Goal: Use online tool/utility

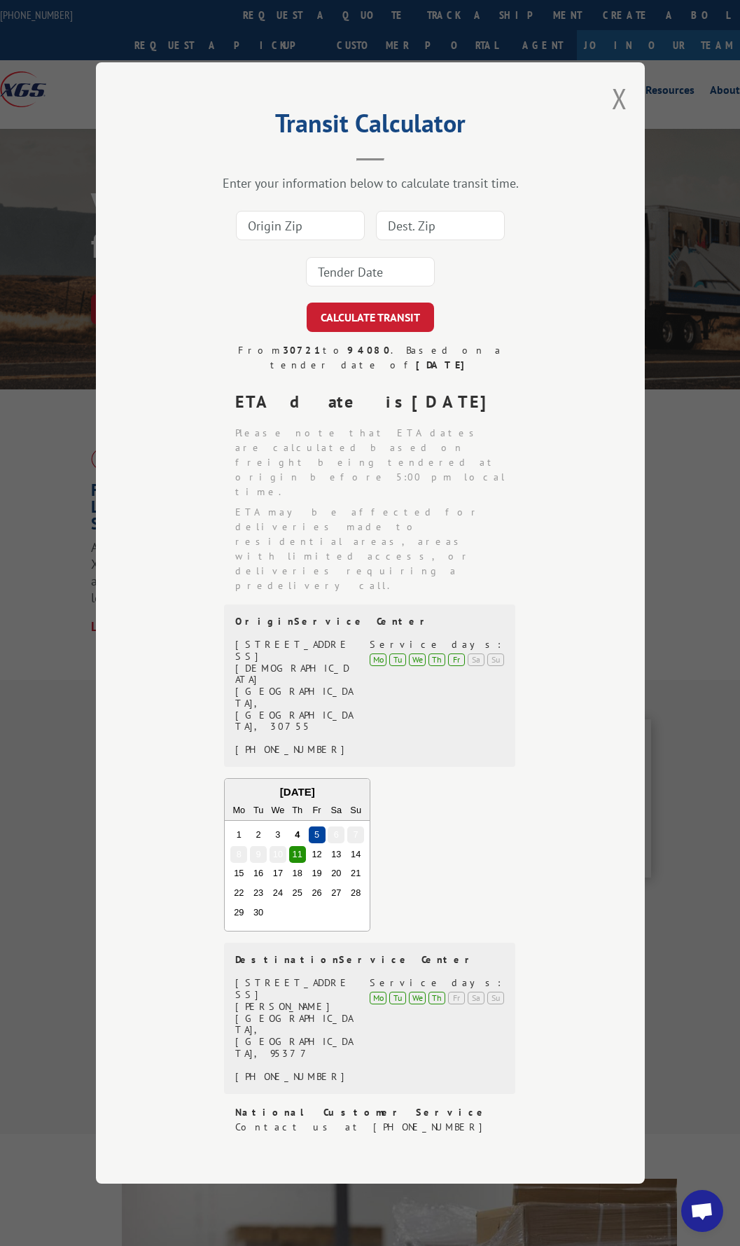
click at [311, 240] on input at bounding box center [300, 225] width 129 height 29
type input "30721"
click at [405, 240] on input at bounding box center [440, 225] width 129 height 29
type input "48211"
click at [391, 286] on input at bounding box center [370, 271] width 129 height 29
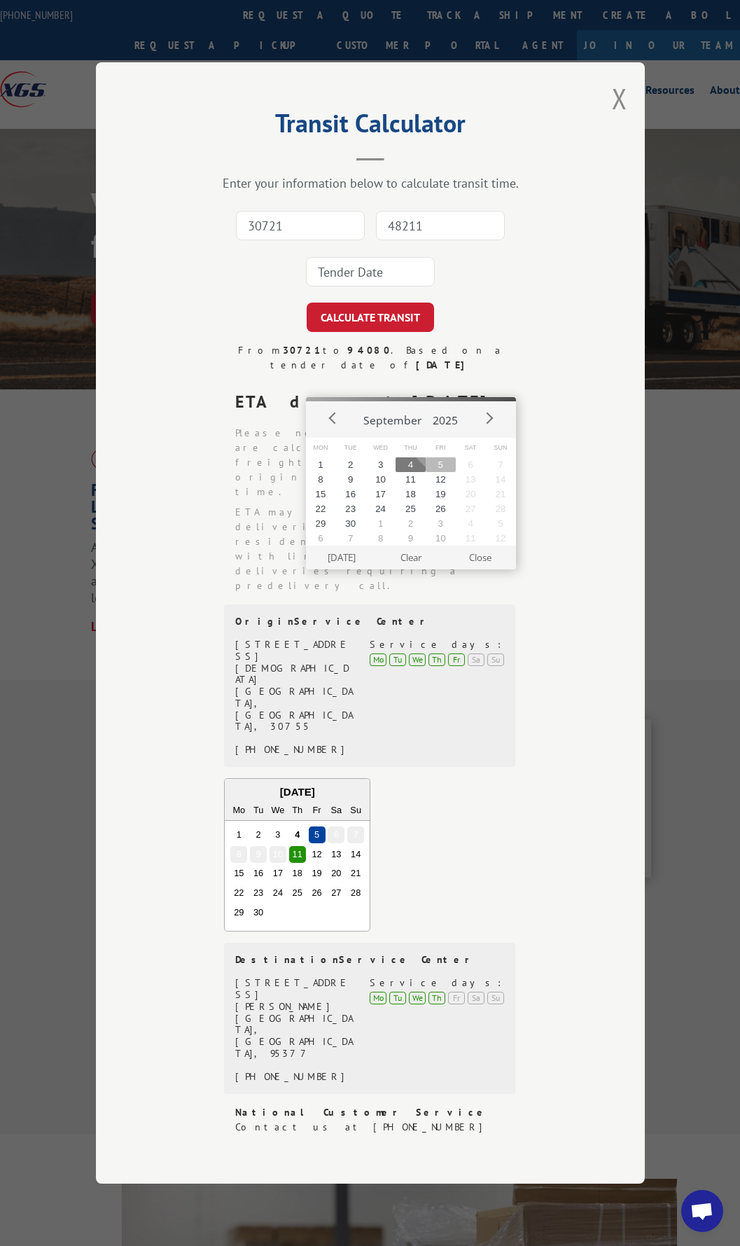
click at [438, 467] on button "5" at bounding box center [441, 464] width 30 height 15
type input "[DATE]"
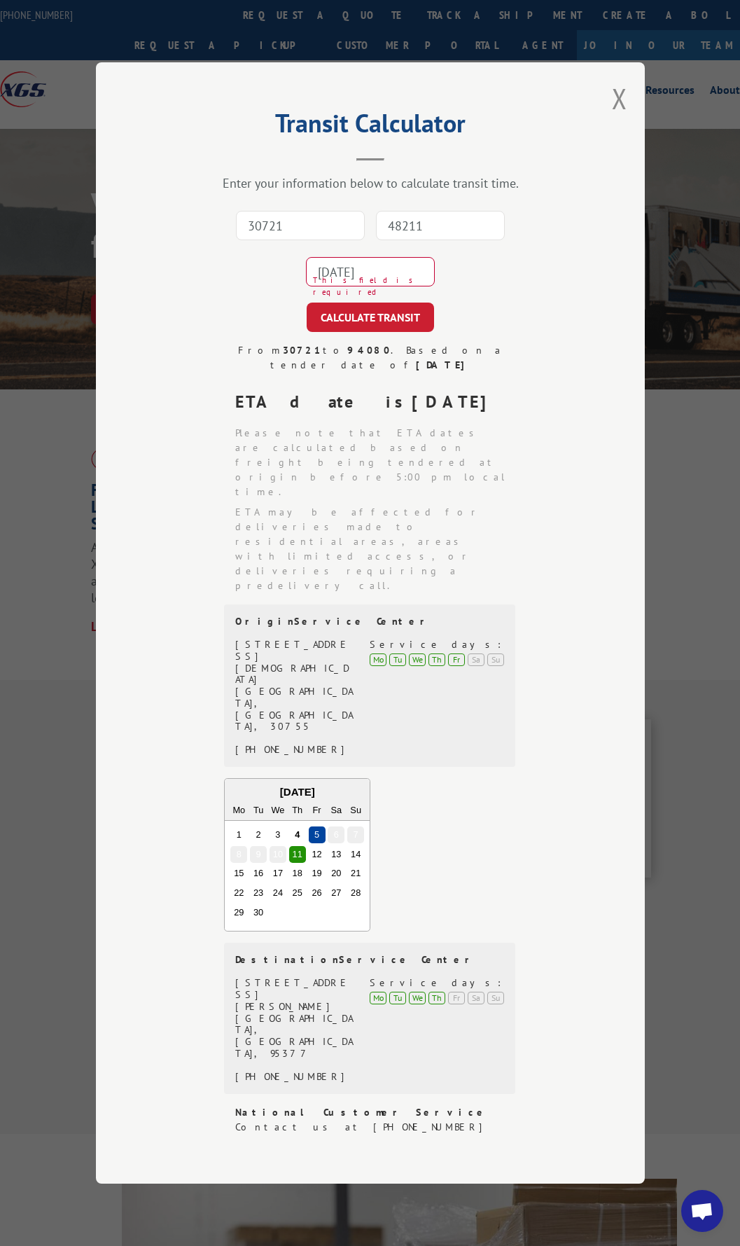
click at [339, 332] on button "CALCULATE TRANSIT" at bounding box center [370, 316] width 127 height 29
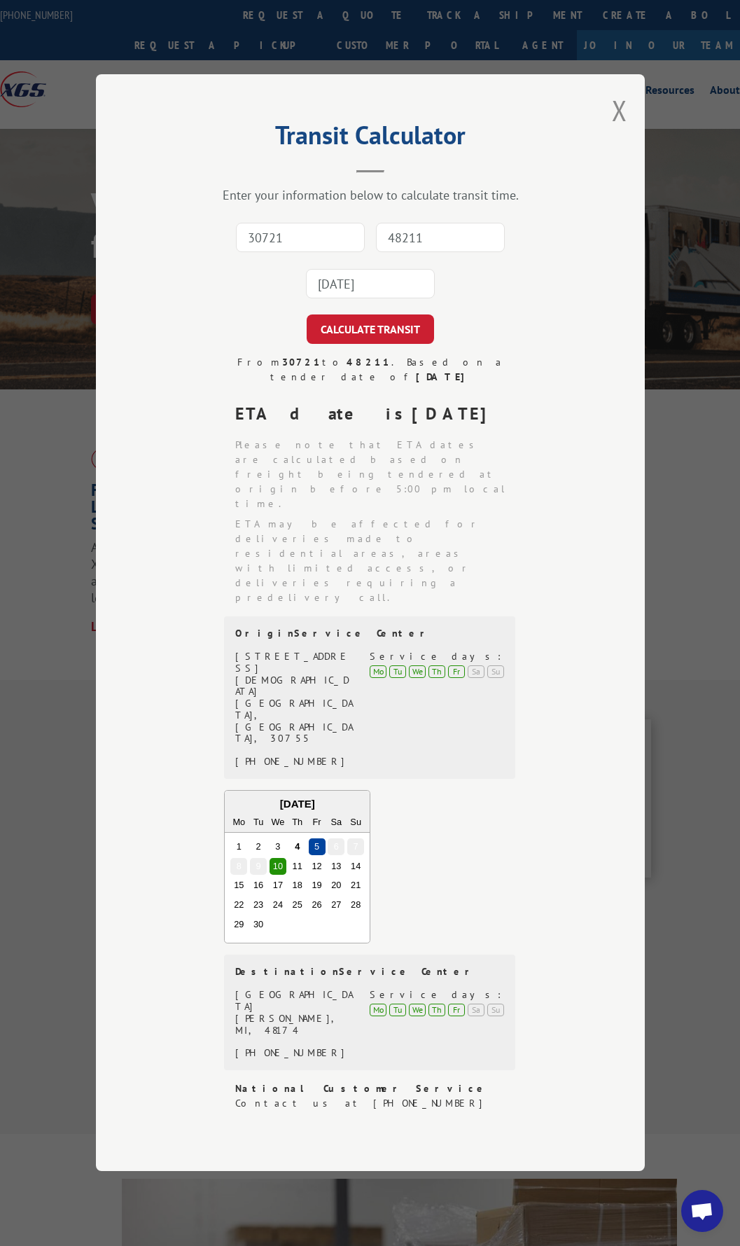
click at [332, 253] on input "30721" at bounding box center [300, 237] width 129 height 29
type input "30721"
type input "94080"
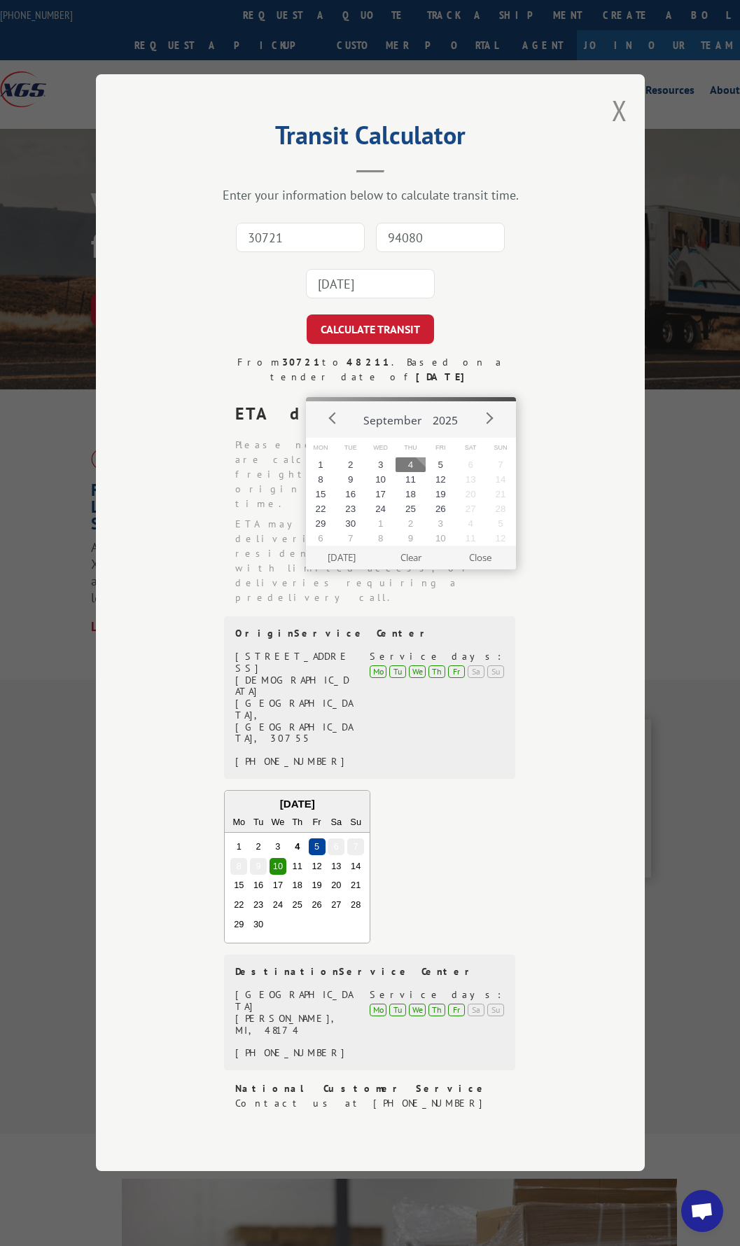
click at [389, 299] on input "[DATE]" at bounding box center [370, 284] width 129 height 29
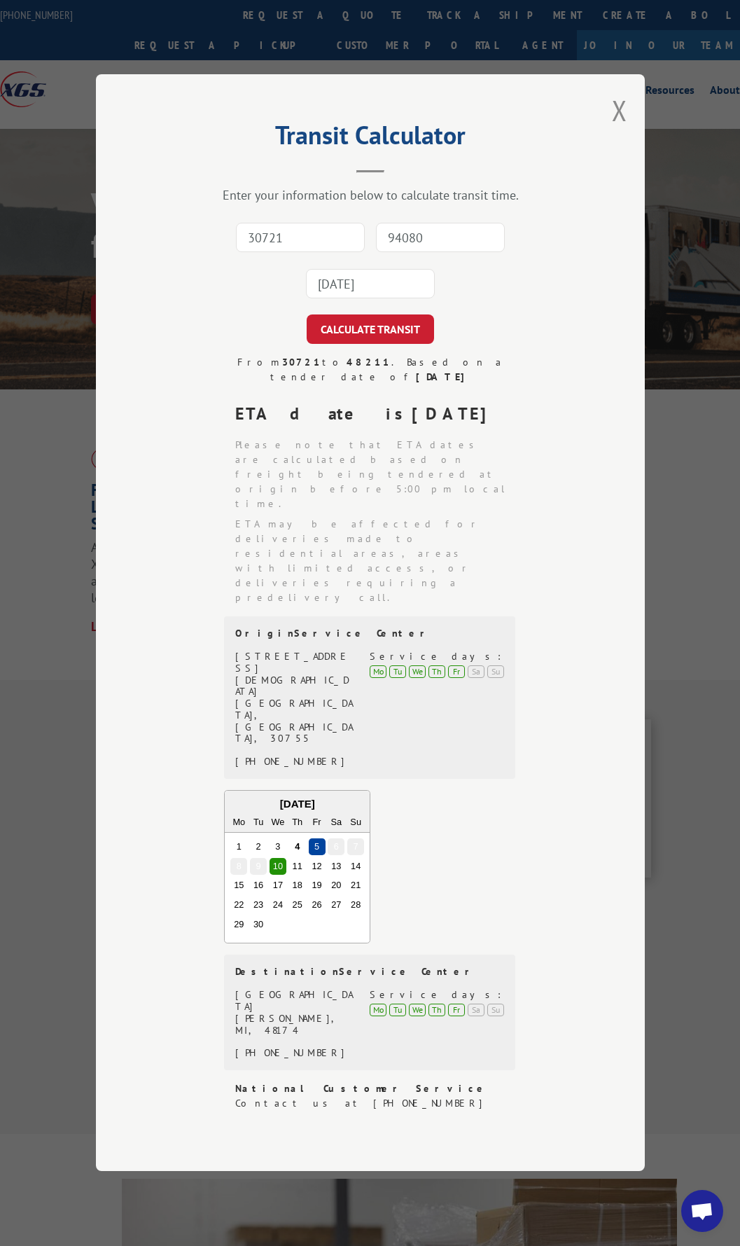
click at [389, 299] on input "[DATE]" at bounding box center [370, 284] width 129 height 29
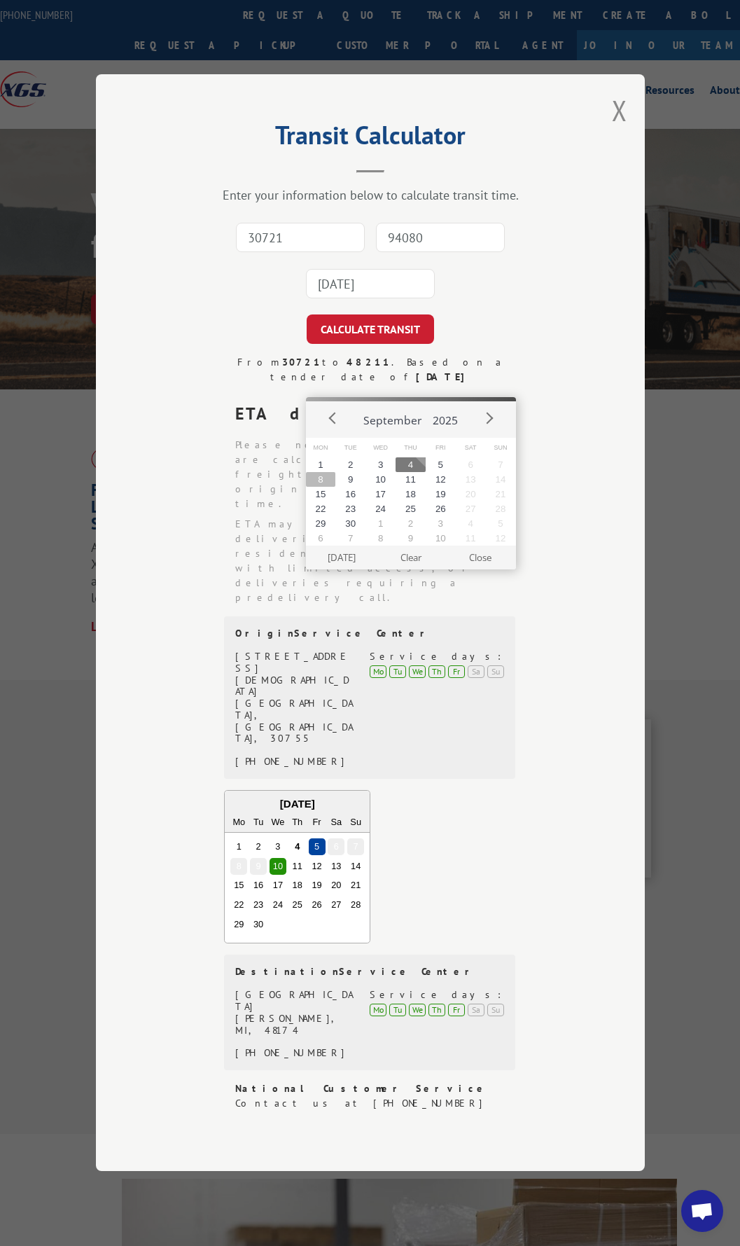
click at [327, 482] on button "8" at bounding box center [321, 479] width 30 height 15
type input "[DATE]"
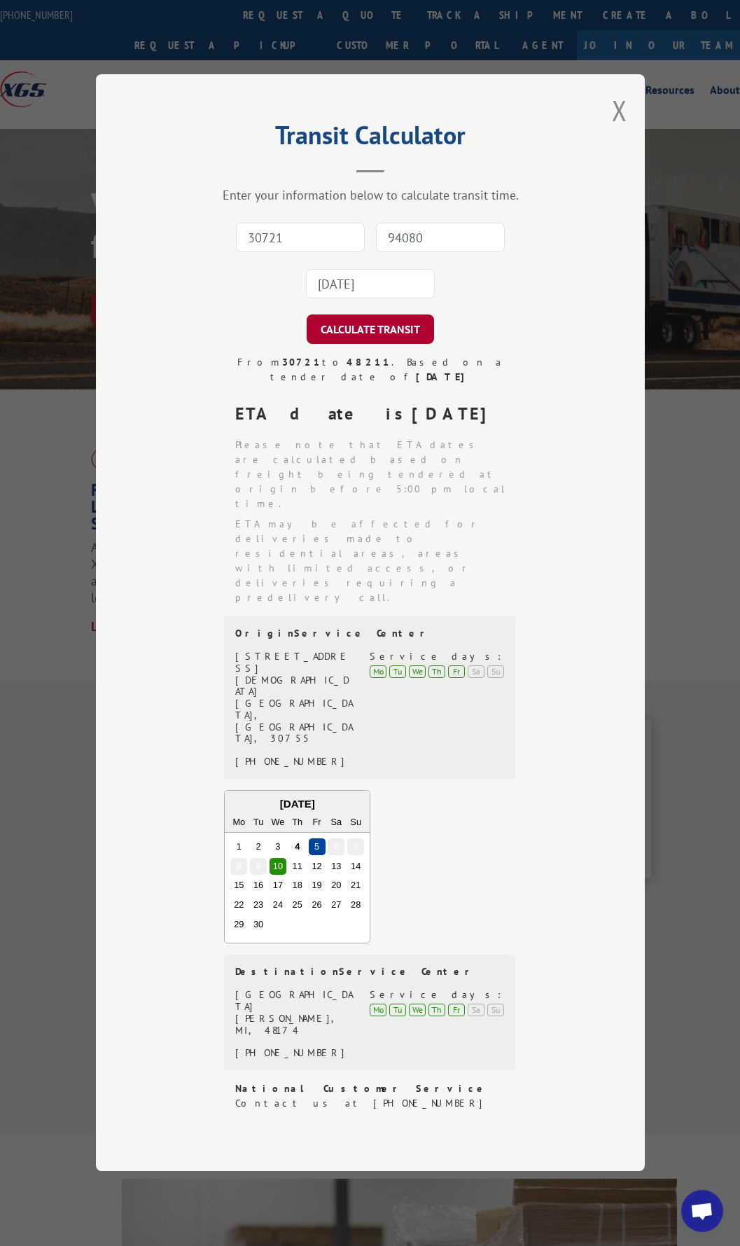
click at [372, 344] on button "CALCULATE TRANSIT" at bounding box center [370, 329] width 127 height 29
